Goal: Use online tool/utility: Utilize a website feature to perform a specific function

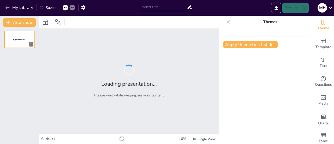
type input "Imported week 1 20251.pptx"
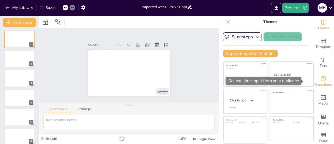
click at [318, 79] on div "Questions" at bounding box center [323, 81] width 21 height 19
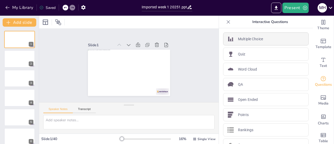
click at [253, 41] on p "Multiple Choice" at bounding box center [250, 38] width 25 height 5
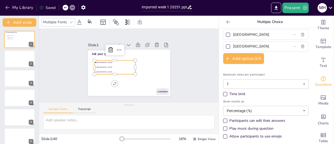
scroll to position [26, 0]
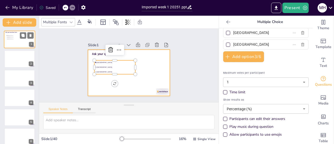
click at [15, 42] on div at bounding box center [19, 39] width 31 height 18
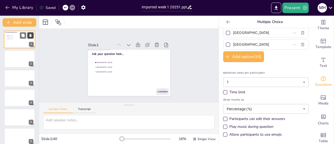
click at [31, 37] on icon at bounding box center [31, 36] width 4 height 4
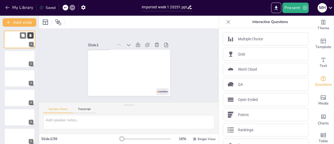
click at [31, 37] on icon at bounding box center [31, 36] width 4 height 4
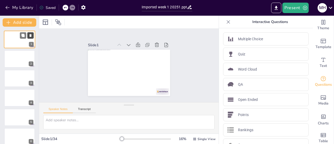
click at [31, 37] on icon at bounding box center [31, 36] width 4 height 4
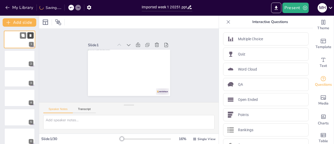
click at [31, 37] on icon at bounding box center [31, 36] width 4 height 4
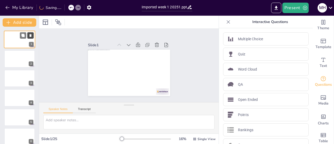
click at [31, 37] on icon at bounding box center [31, 36] width 4 height 4
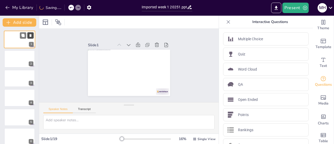
click at [31, 37] on icon at bounding box center [31, 36] width 4 height 4
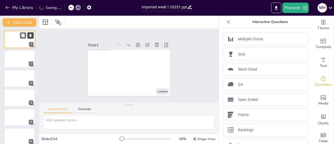
click at [31, 37] on icon at bounding box center [31, 36] width 4 height 4
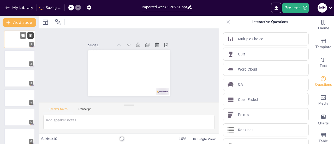
click at [31, 37] on icon at bounding box center [31, 36] width 4 height 4
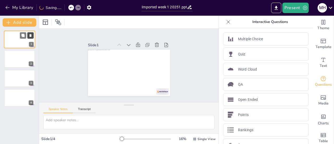
click at [31, 37] on icon at bounding box center [31, 36] width 4 height 4
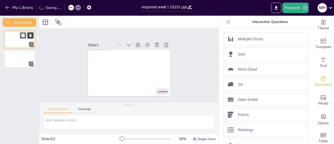
click at [31, 37] on icon at bounding box center [31, 36] width 4 height 4
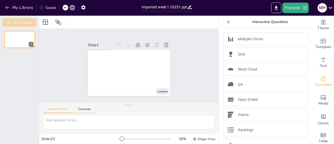
click at [25, 26] on button "Add slide" at bounding box center [20, 22] width 34 height 8
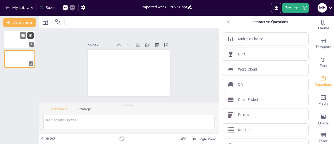
click at [30, 36] on icon at bounding box center [30, 35] width 2 height 3
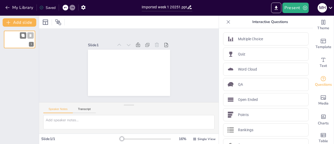
click at [30, 36] on icon at bounding box center [30, 35] width 2 height 3
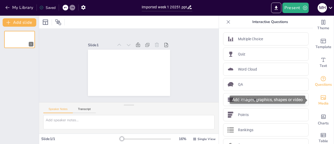
click at [321, 98] on icon "Add images, graphics, shapes or video" at bounding box center [322, 97] width 5 height 4
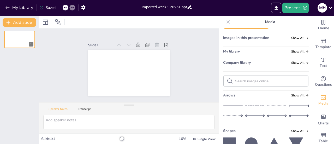
scroll to position [0, 0]
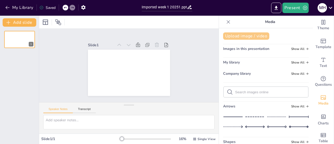
click at [245, 37] on button "Upload image / video" at bounding box center [246, 35] width 46 height 7
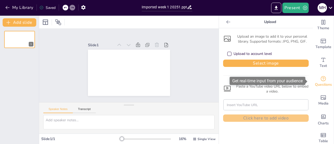
click at [322, 84] on span "Questions" at bounding box center [323, 85] width 17 height 6
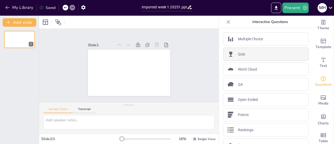
click at [243, 53] on div "Quiz" at bounding box center [265, 53] width 85 height 13
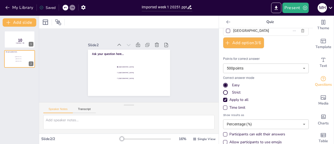
scroll to position [53, 0]
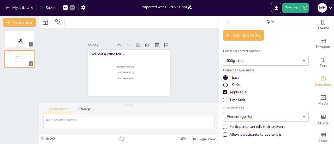
click at [225, 83] on div "Strict" at bounding box center [265, 84] width 85 height 5
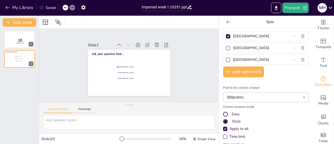
scroll to position [0, 0]
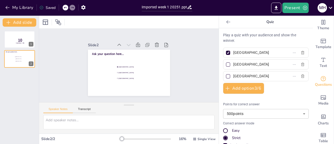
click at [225, 22] on icon at bounding box center [227, 21] width 5 height 5
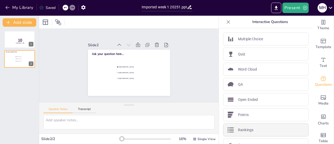
scroll to position [25, 0]
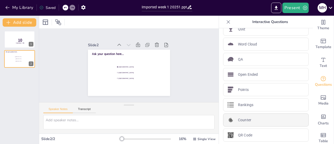
click at [242, 117] on p "Counter" at bounding box center [244, 119] width 13 height 5
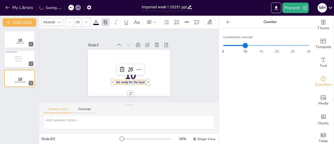
click at [225, 21] on icon at bounding box center [227, 21] width 5 height 5
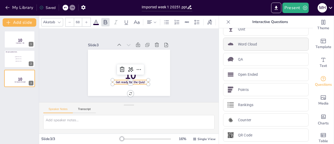
scroll to position [17, 0]
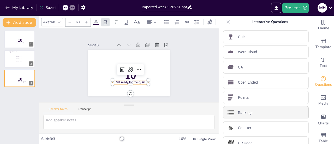
click at [247, 110] on p "Rankings" at bounding box center [245, 112] width 15 height 5
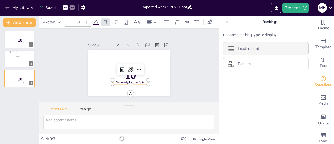
click at [248, 45] on div "Leaderboard" at bounding box center [265, 48] width 85 height 13
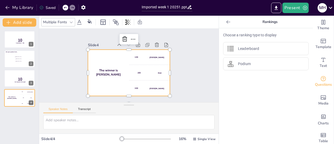
click at [226, 23] on icon at bounding box center [227, 21] width 5 height 5
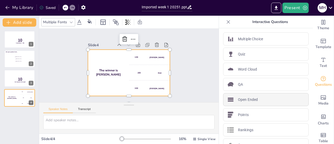
click at [253, 97] on p "Open Ended" at bounding box center [248, 99] width 20 height 5
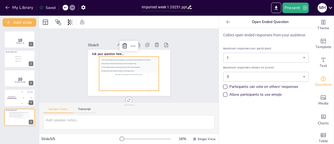
scroll to position [3, 0]
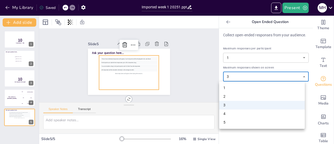
click at [257, 78] on body "My Library Saved Imported week 1 20251.pptx Present M H Document fonts Akatab P…" at bounding box center [167, 72] width 334 height 144
click at [247, 124] on li "5" at bounding box center [261, 122] width 85 height 9
type input "5"
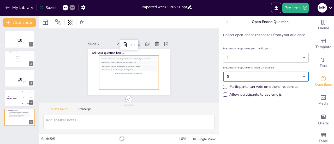
click at [253, 80] on body "My Library Saved Imported week 1 20251.pptx Present M H Document fonts Akatab P…" at bounding box center [167, 72] width 334 height 144
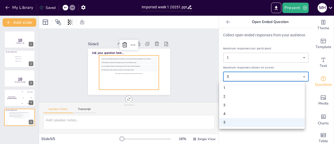
click at [238, 74] on div at bounding box center [167, 72] width 334 height 144
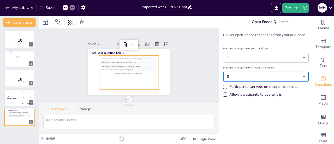
click at [225, 26] on div at bounding box center [228, 22] width 8 height 8
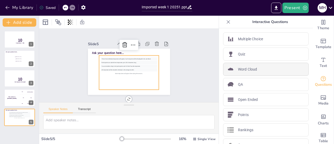
click at [245, 67] on p "Word Cloud" at bounding box center [247, 68] width 19 height 5
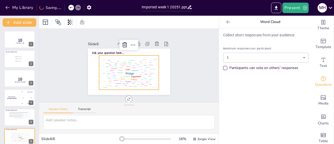
click at [226, 23] on icon at bounding box center [228, 21] width 4 height 3
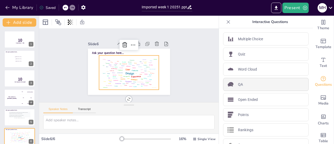
click at [246, 82] on div "QA" at bounding box center [265, 84] width 85 height 13
